Goal: Task Accomplishment & Management: Manage account settings

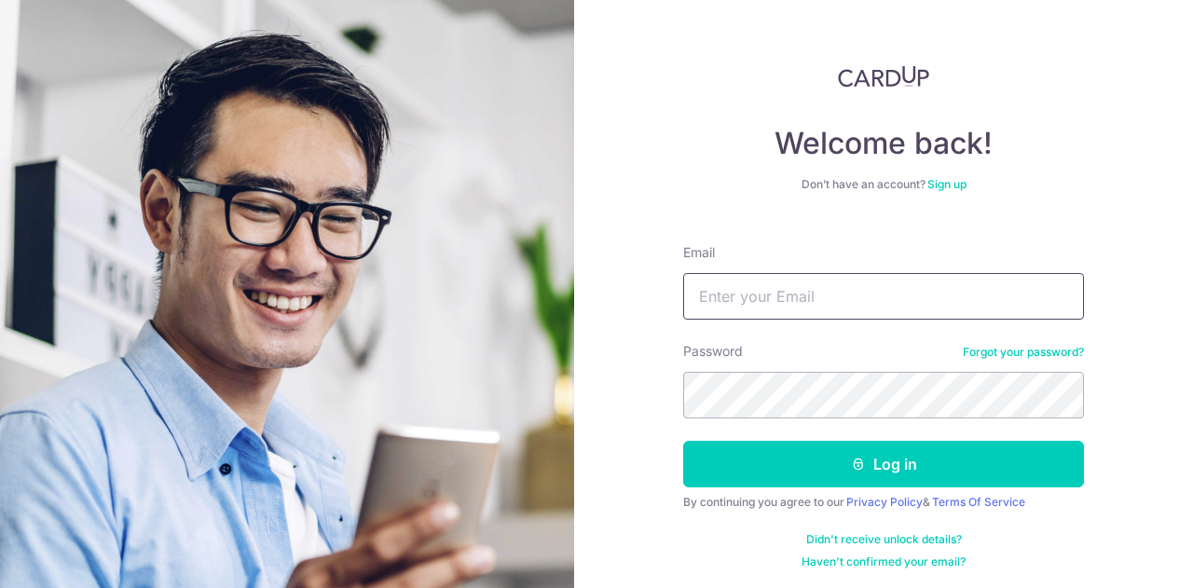
click at [747, 304] on input "Email" at bounding box center [883, 296] width 401 height 47
type input "[EMAIL_ADDRESS][DOMAIN_NAME]"
click at [811, 421] on form "Email [EMAIL_ADDRESS][DOMAIN_NAME] Password Forgot your password? Log in By con…" at bounding box center [883, 399] width 401 height 340
click at [683, 441] on button "Log in" at bounding box center [883, 464] width 401 height 47
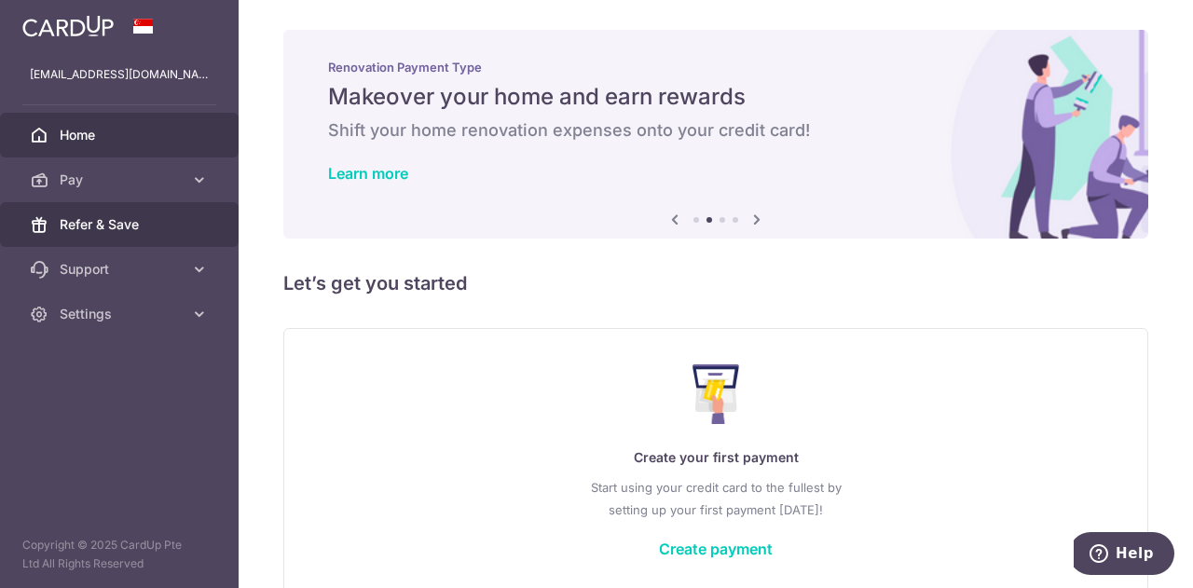
click at [153, 229] on span "Refer & Save" at bounding box center [121, 224] width 123 height 19
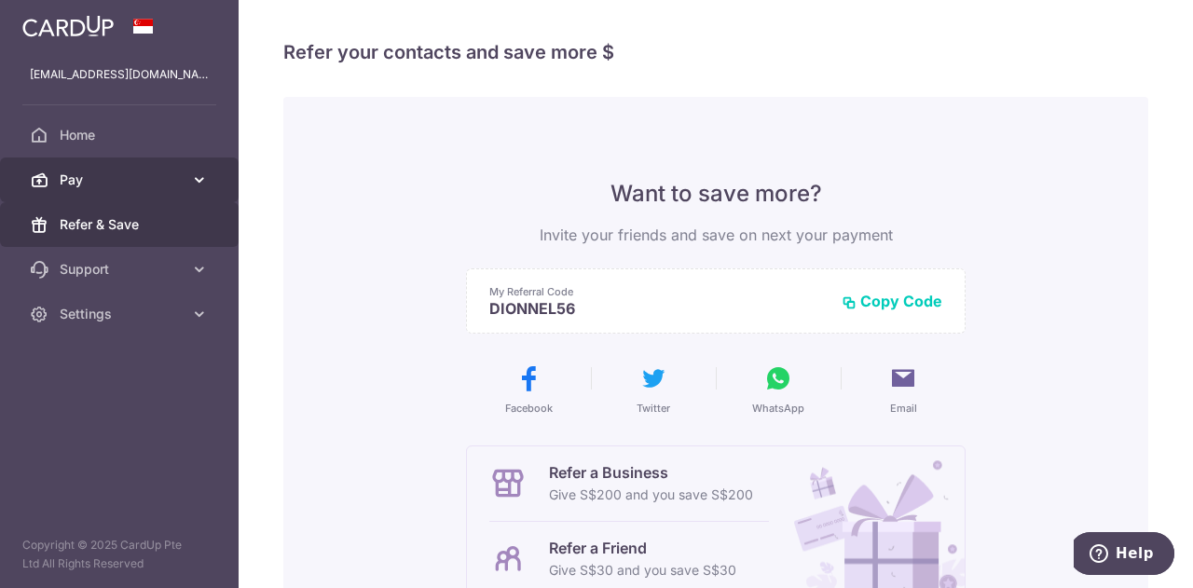
click at [198, 188] on icon at bounding box center [199, 180] width 19 height 19
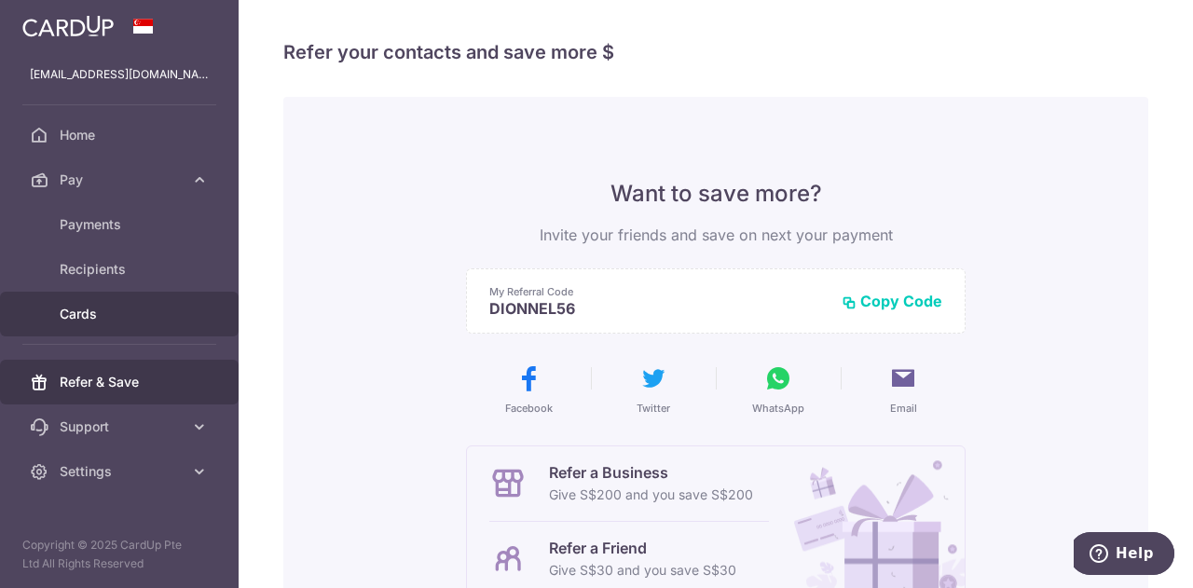
click at [198, 303] on link "Cards" at bounding box center [119, 314] width 239 height 45
